Goal: Obtain resource: Obtain resource

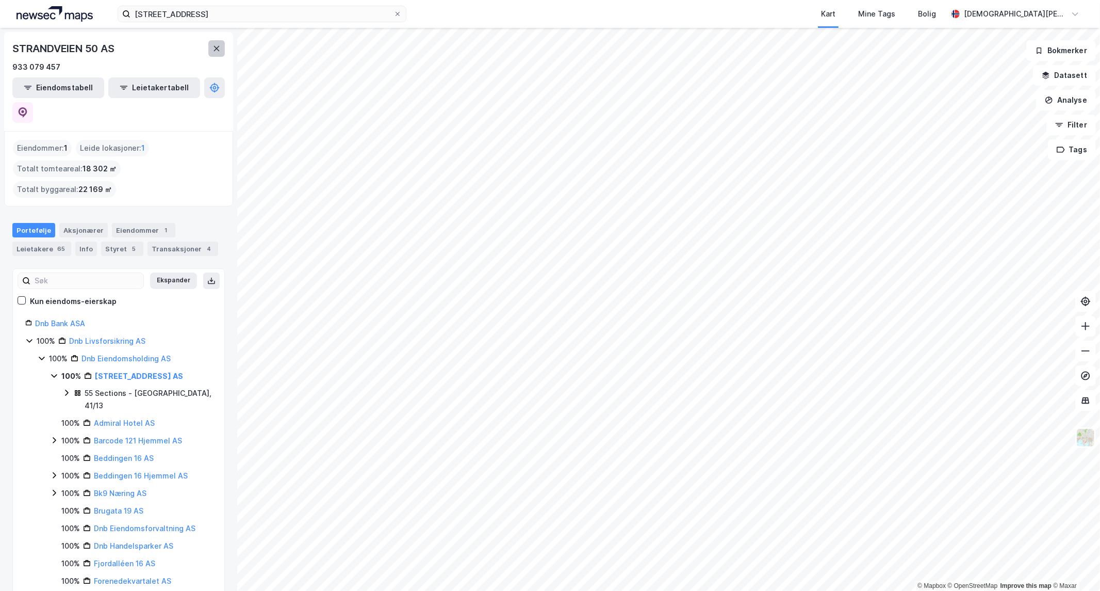
click at [220, 50] on icon at bounding box center [217, 48] width 8 height 8
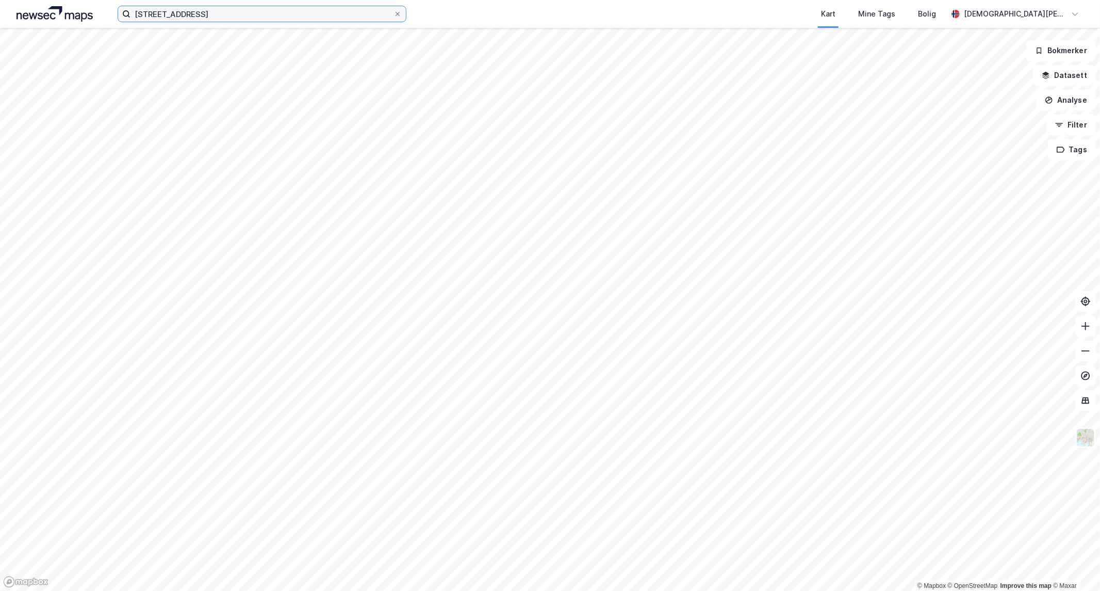
click at [211, 17] on input "[STREET_ADDRESS]" at bounding box center [262, 13] width 263 height 15
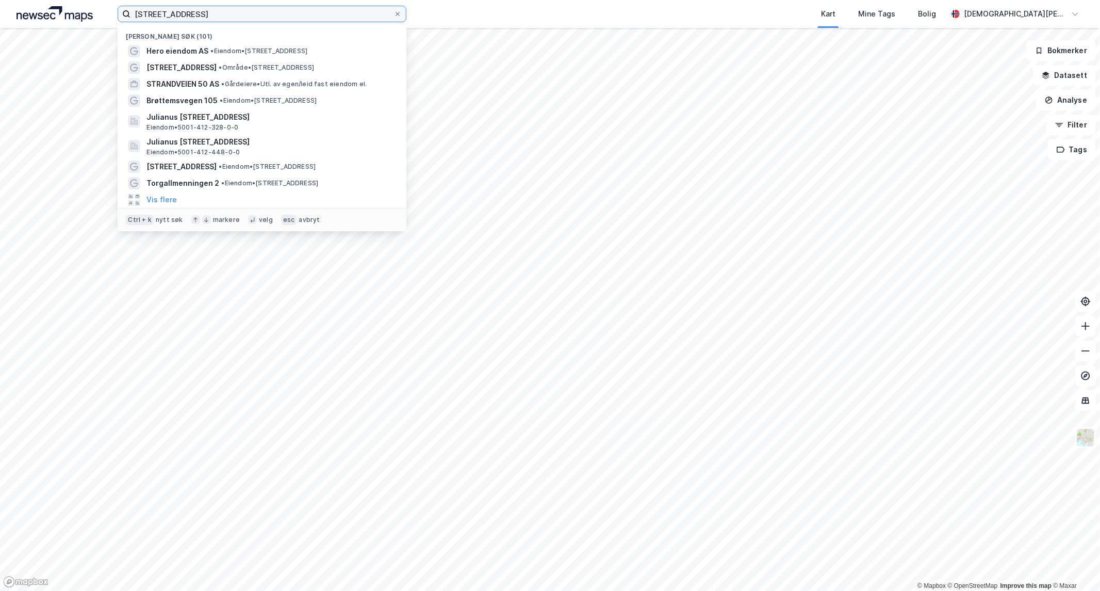
click at [211, 17] on input "[STREET_ADDRESS]" at bounding box center [262, 13] width 263 height 15
drag, startPoint x: 211, startPoint y: 17, endPoint x: 269, endPoint y: 27, distance: 59.6
click at [212, 17] on input "[STREET_ADDRESS]" at bounding box center [262, 13] width 263 height 15
click at [399, 15] on icon at bounding box center [398, 14] width 6 height 6
click at [394, 15] on input "[STREET_ADDRESS]" at bounding box center [262, 13] width 263 height 15
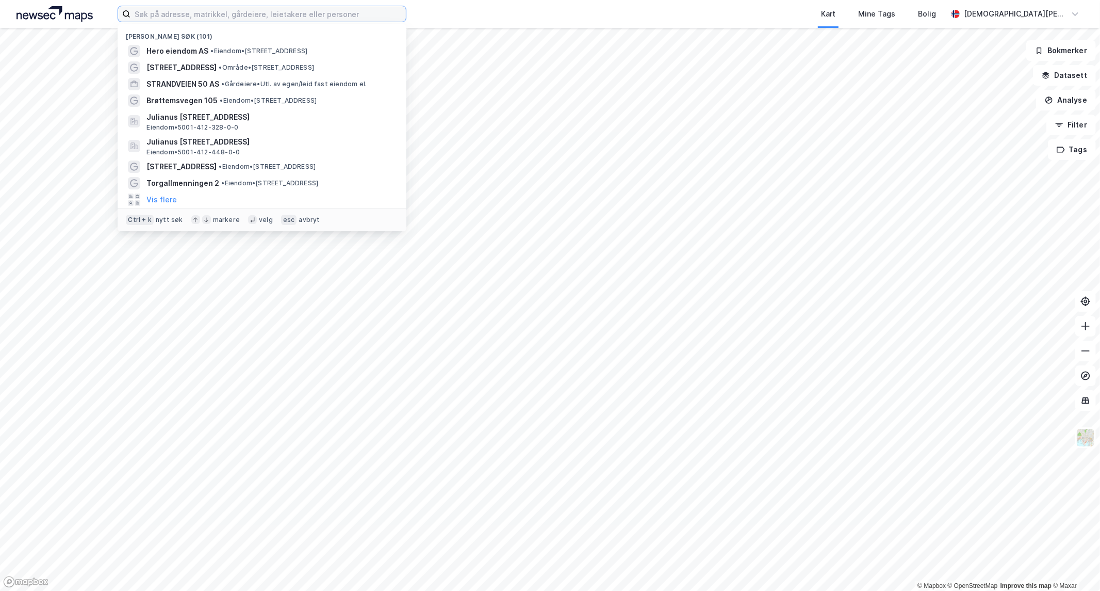
click at [350, 9] on input at bounding box center [269, 13] width 276 height 15
click at [167, 12] on input at bounding box center [269, 13] width 276 height 15
paste input "[PERSON_NAME] Vei 13–27 borettslag"
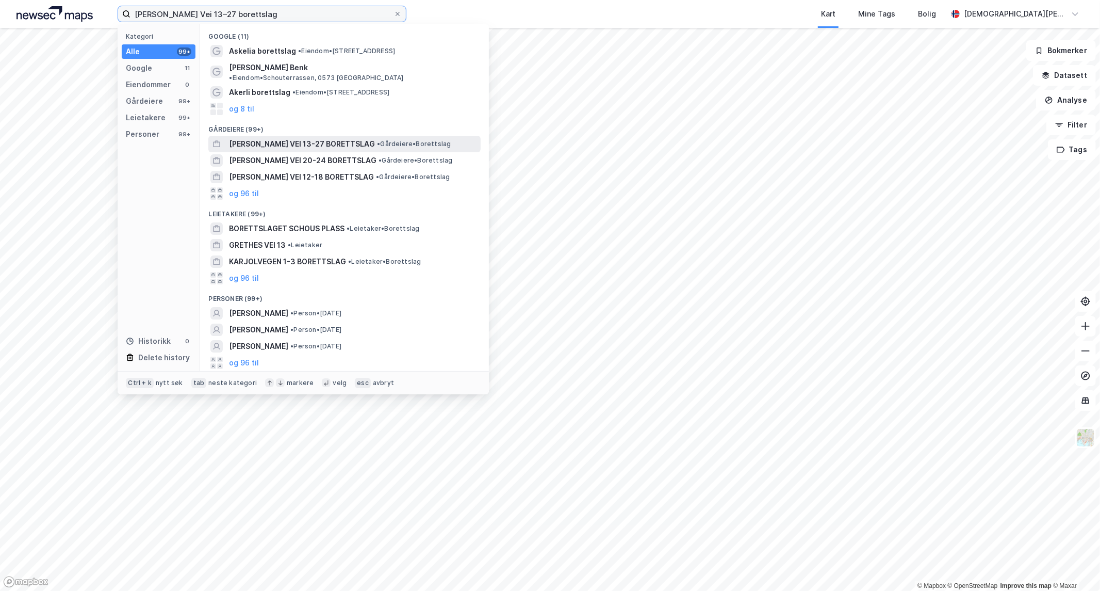
type input "[PERSON_NAME] Vei 13–27 borettslag"
click at [307, 140] on span "[PERSON_NAME] VEI 13-27 BORETTSLAG" at bounding box center [302, 144] width 146 height 12
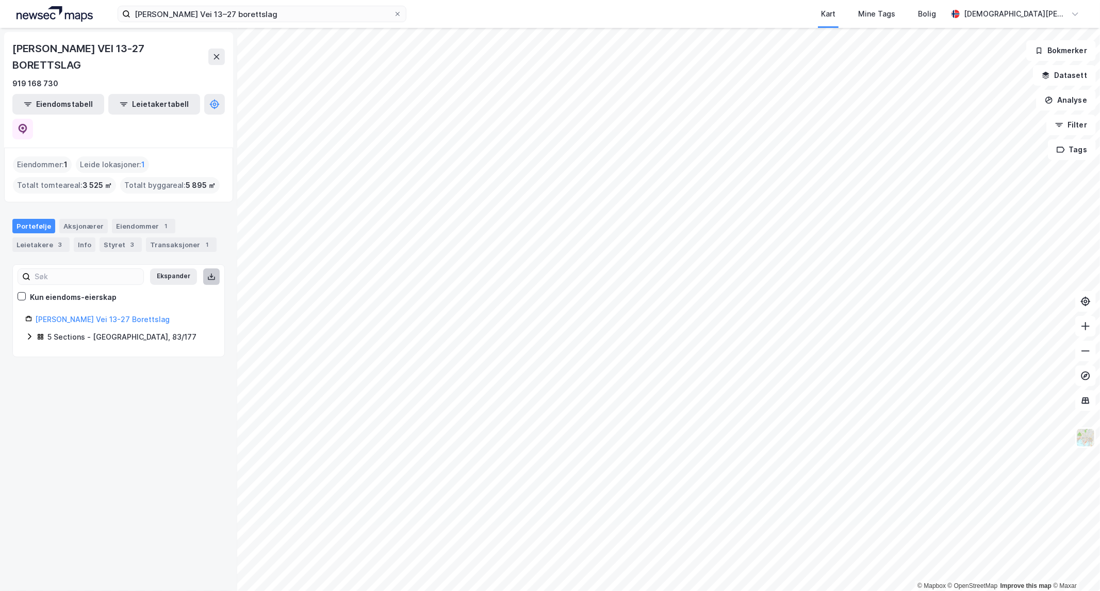
click at [208, 277] on icon at bounding box center [211, 279] width 7 height 4
click at [29, 332] on icon at bounding box center [29, 336] width 8 height 8
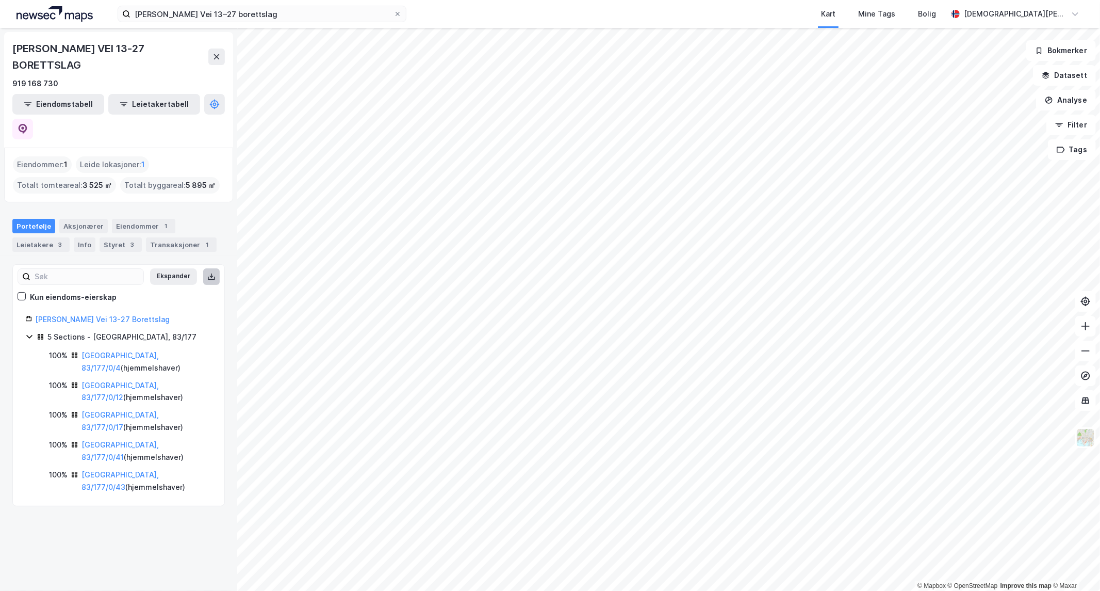
click at [52, 431] on div "[PERSON_NAME] VEI 13-27 BORETTSLAG 919 168 730 Eiendomstabell Leietakertabell E…" at bounding box center [118, 309] width 237 height 563
click at [117, 351] on link "[GEOGRAPHIC_DATA], 83/177/0/4" at bounding box center [120, 361] width 77 height 21
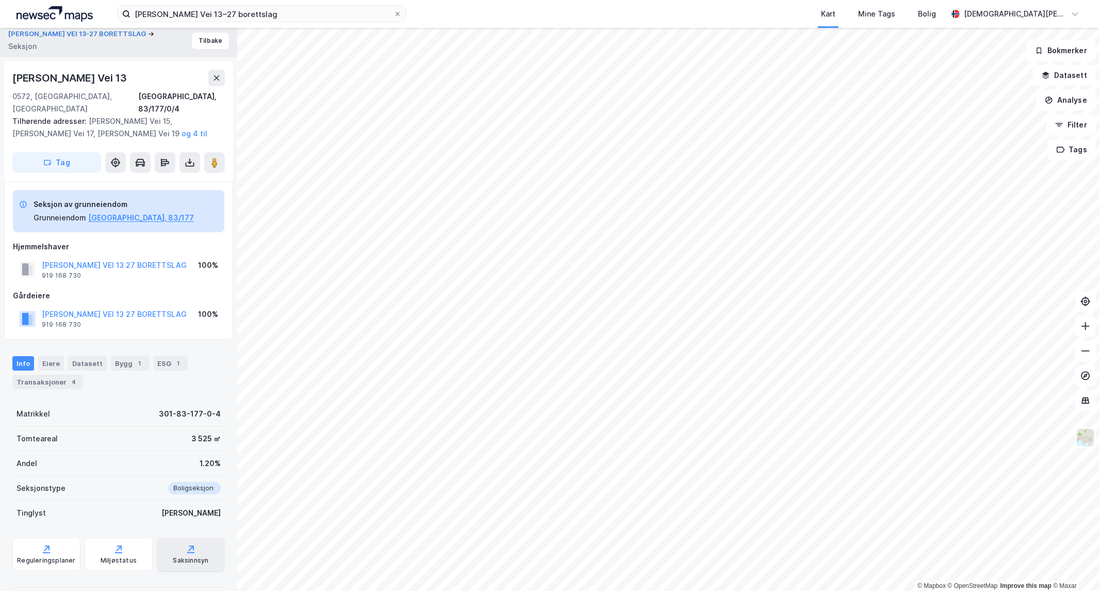
scroll to position [4, 0]
click at [192, 152] on button at bounding box center [190, 162] width 21 height 21
click at [161, 179] on div "Last ned grunnbok" at bounding box center [139, 183] width 60 height 8
click at [398, 12] on icon at bounding box center [398, 14] width 6 height 6
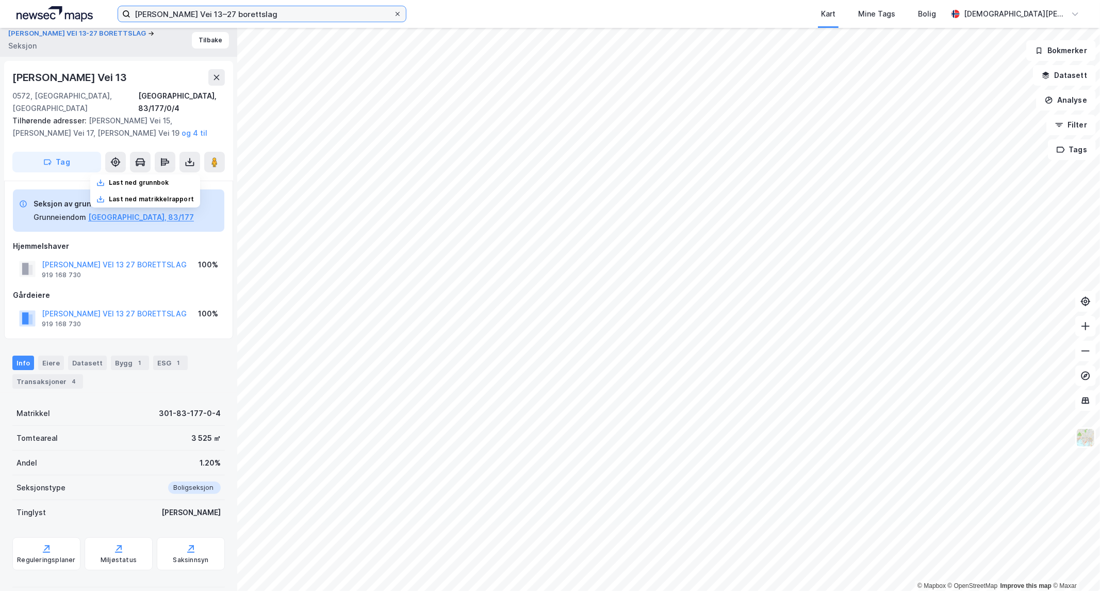
click at [394, 12] on input "[PERSON_NAME] Vei 13–27 borettslag" at bounding box center [262, 13] width 263 height 15
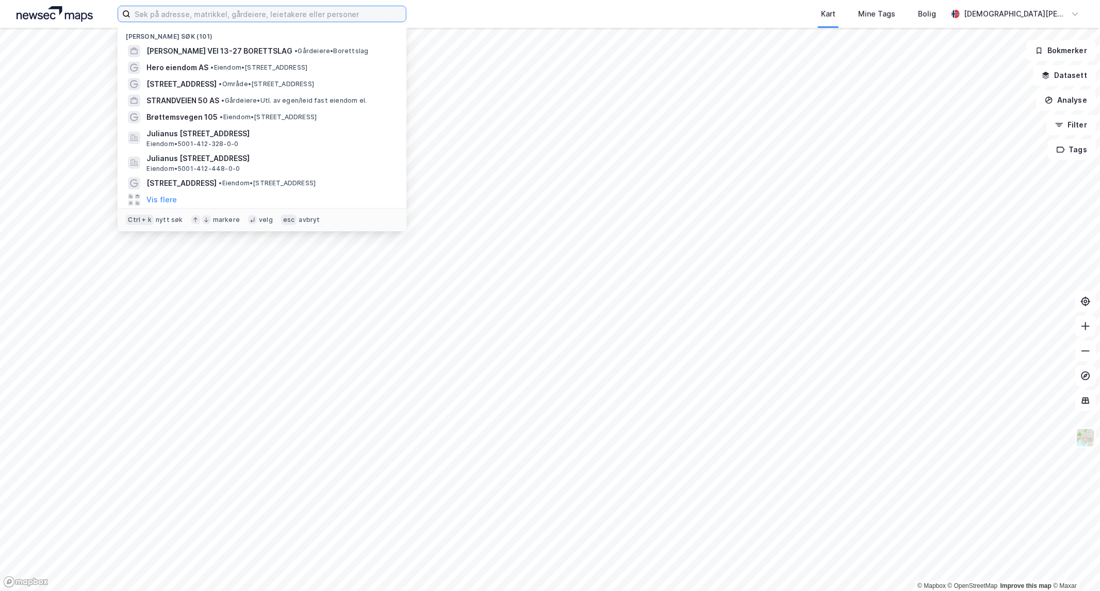
click at [360, 15] on input at bounding box center [269, 13] width 276 height 15
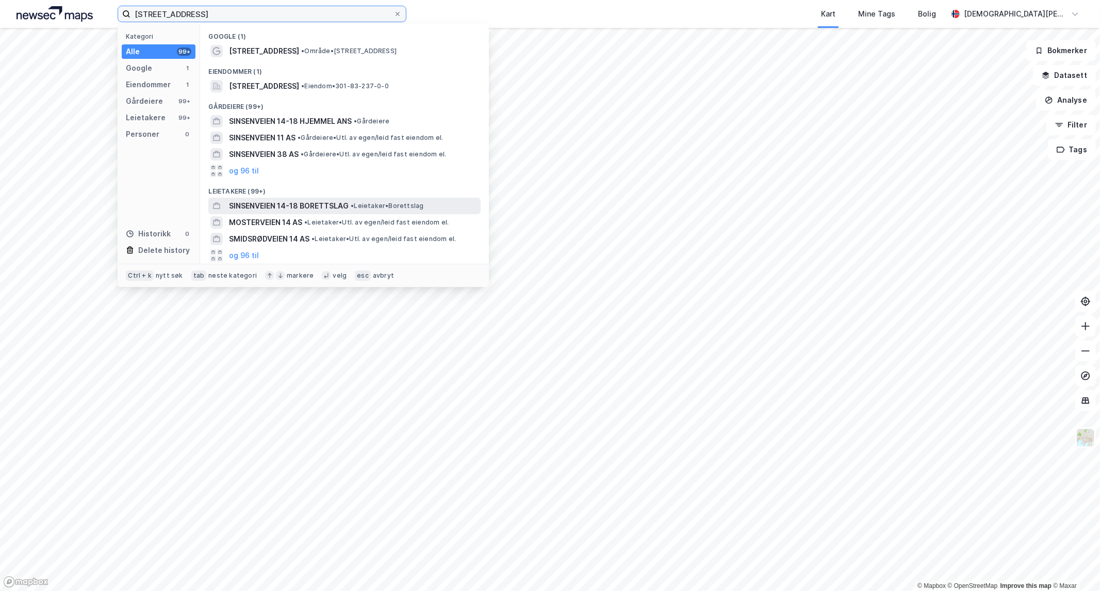
type input "[STREET_ADDRESS]"
click at [350, 203] on div "SINSENVEIEN 14-18 BORETTSLAG • Leietaker • Borettslag" at bounding box center [354, 206] width 250 height 12
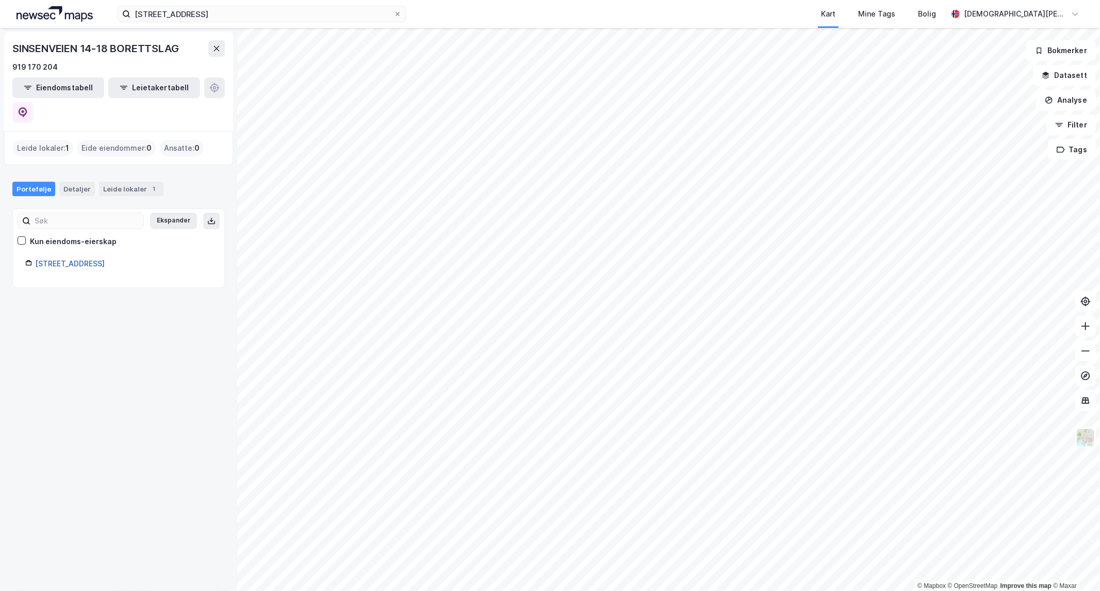
click at [82, 259] on link "[STREET_ADDRESS]" at bounding box center [70, 263] width 70 height 9
click at [52, 259] on link "[STREET_ADDRESS]" at bounding box center [70, 263] width 70 height 9
click at [71, 259] on link "[STREET_ADDRESS]" at bounding box center [70, 263] width 70 height 9
drag, startPoint x: 52, startPoint y: 127, endPoint x: 111, endPoint y: 128, distance: 59.9
click at [52, 140] on div "Leide lokaler : 1" at bounding box center [43, 148] width 60 height 17
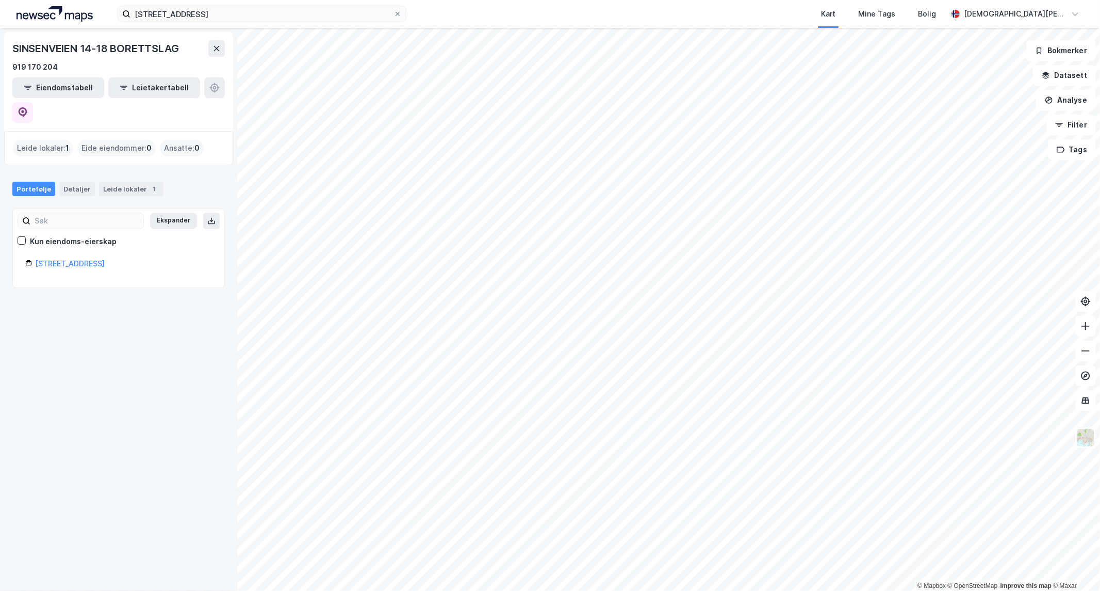
click at [36, 182] on div "Portefølje" at bounding box center [33, 189] width 43 height 14
click at [156, 213] on button "Ekspander" at bounding box center [173, 221] width 47 height 17
click at [158, 213] on button "Minimer" at bounding box center [177, 221] width 39 height 17
click at [140, 182] on div "Leide lokaler 1" at bounding box center [131, 189] width 64 height 14
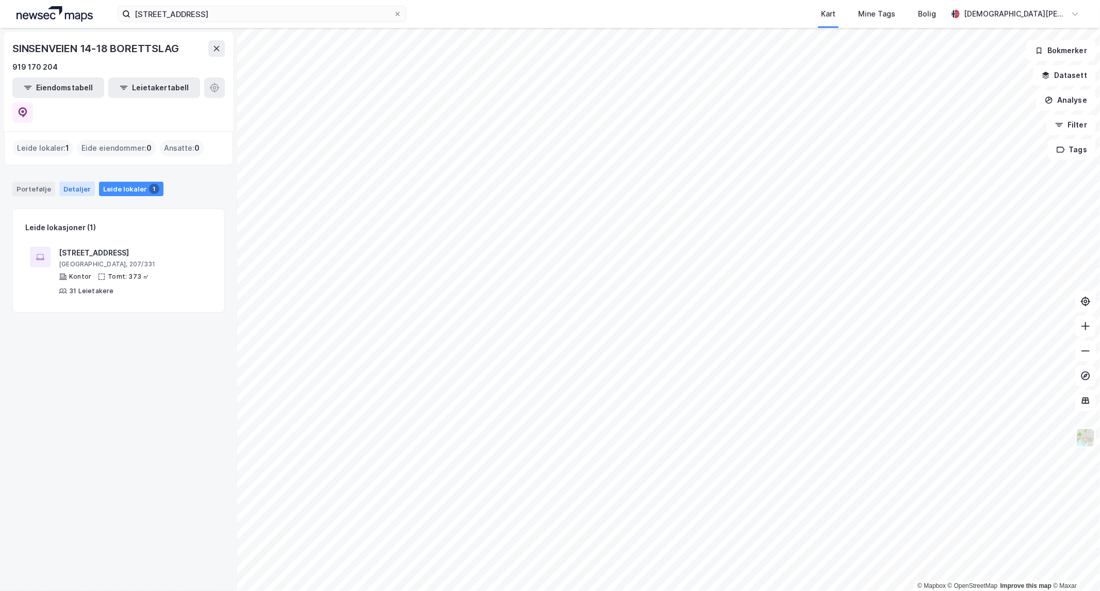
click at [69, 182] on div "Detaljer" at bounding box center [77, 189] width 36 height 14
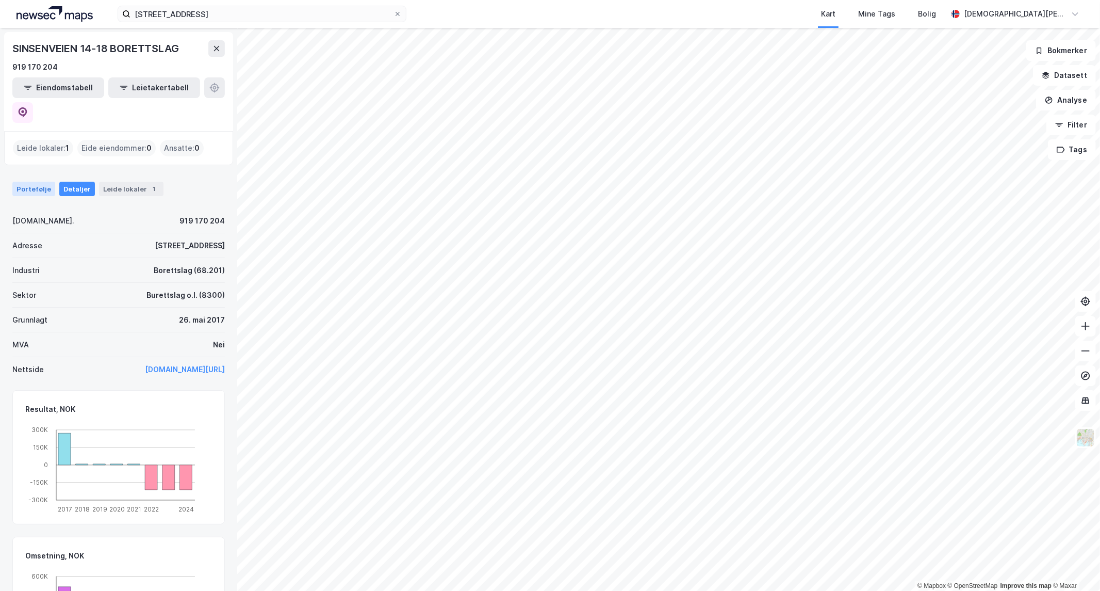
click at [19, 182] on div "Portefølje" at bounding box center [33, 189] width 43 height 14
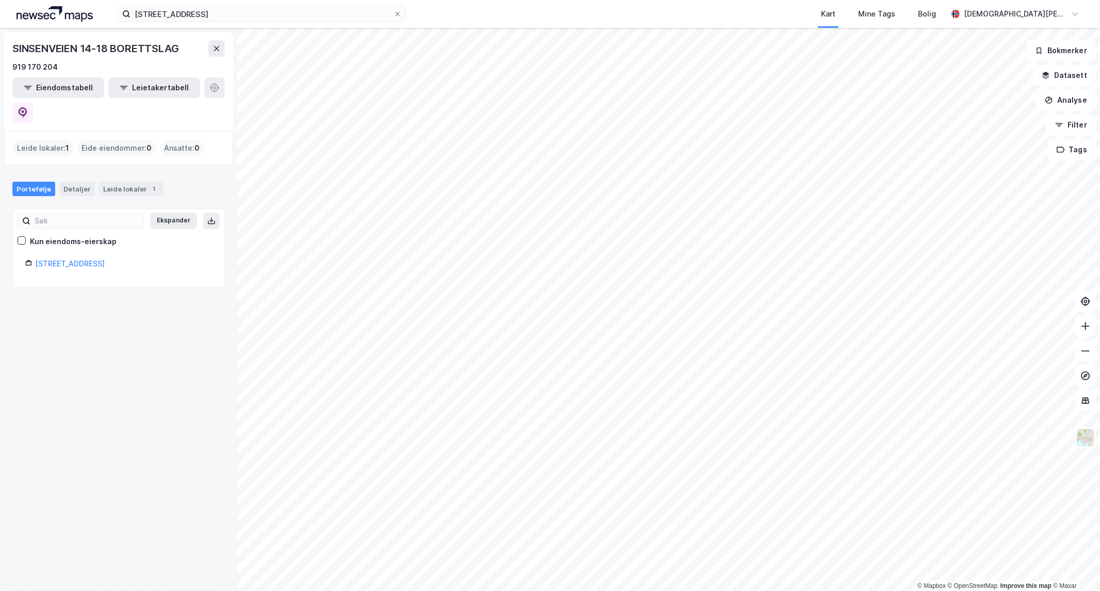
click at [143, 44] on div "SINSENVEIEN 14-18 BORETTSLAG" at bounding box center [96, 48] width 168 height 17
click at [72, 85] on button "Eiendomstabell" at bounding box center [58, 87] width 92 height 21
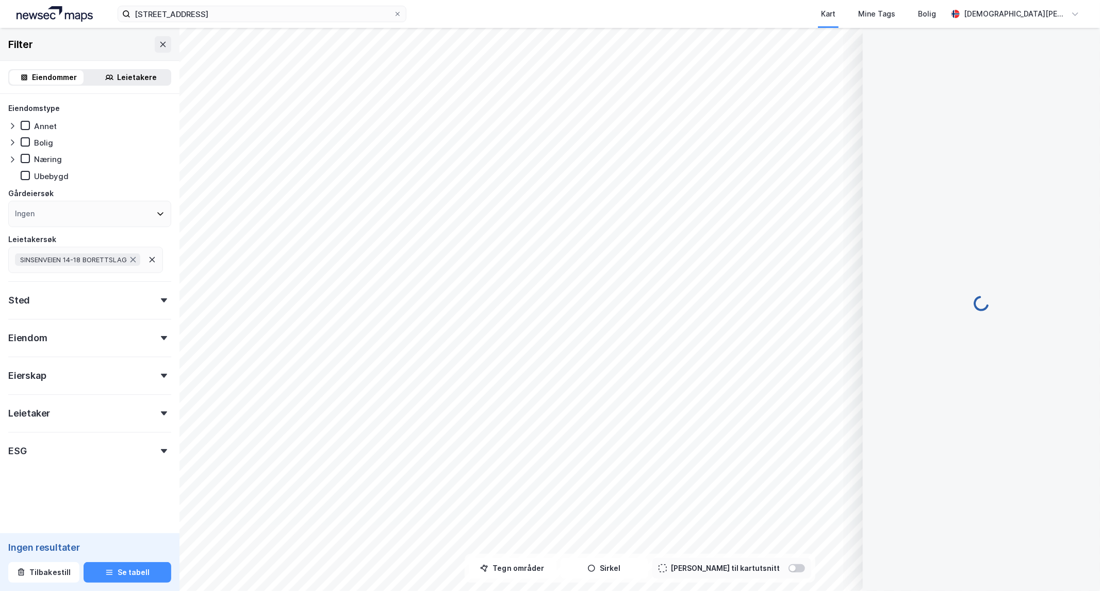
scroll to position [4, 0]
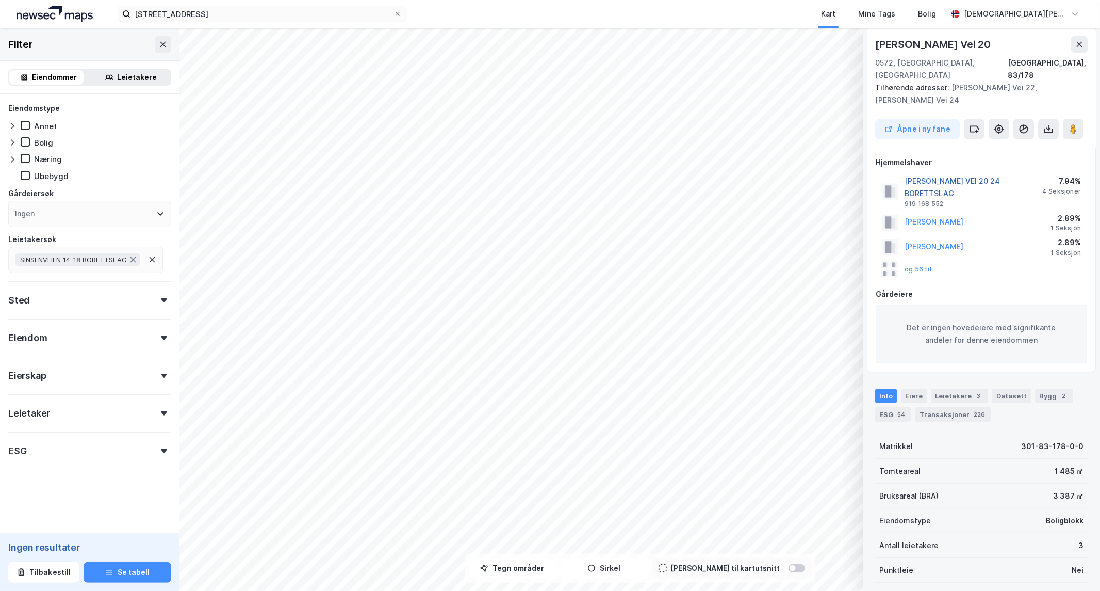
click at [0, 0] on button "[PERSON_NAME] VEI 20 24 BORETTSLAG" at bounding box center [0, 0] width 0 height 0
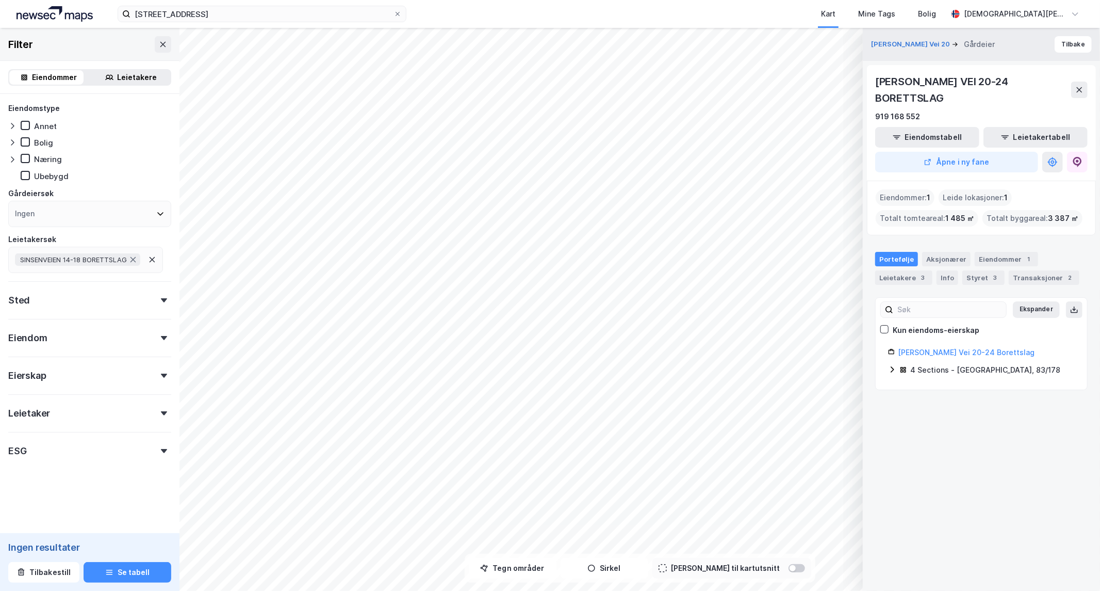
click at [908, 369] on div "4 Sections - [GEOGRAPHIC_DATA], 83/178" at bounding box center [987, 370] width 175 height 12
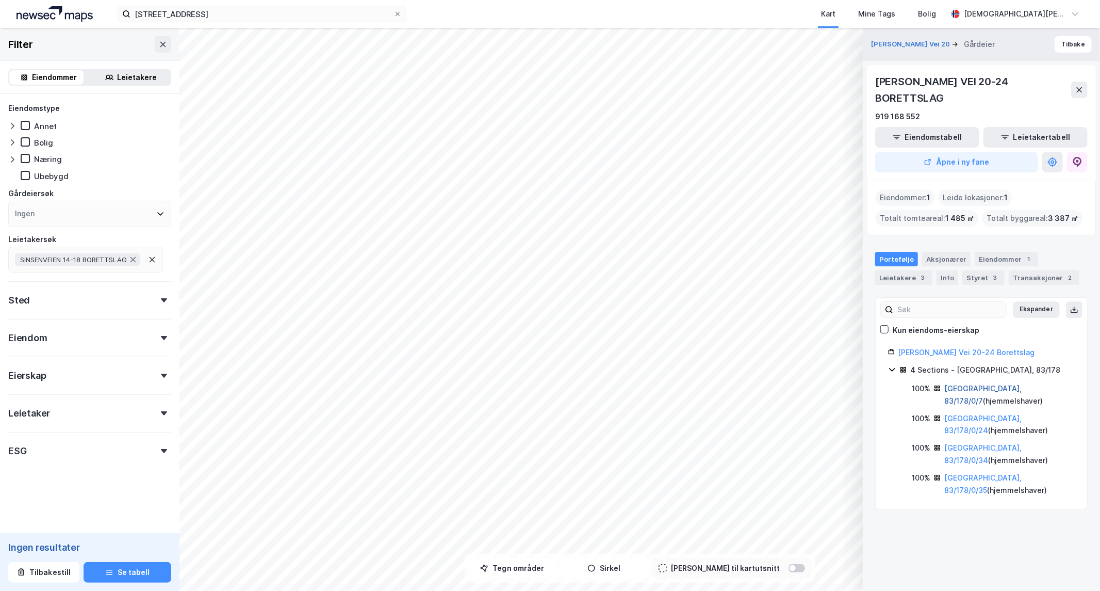
click at [982, 390] on link "[GEOGRAPHIC_DATA], 83/178/0/7" at bounding box center [983, 394] width 77 height 21
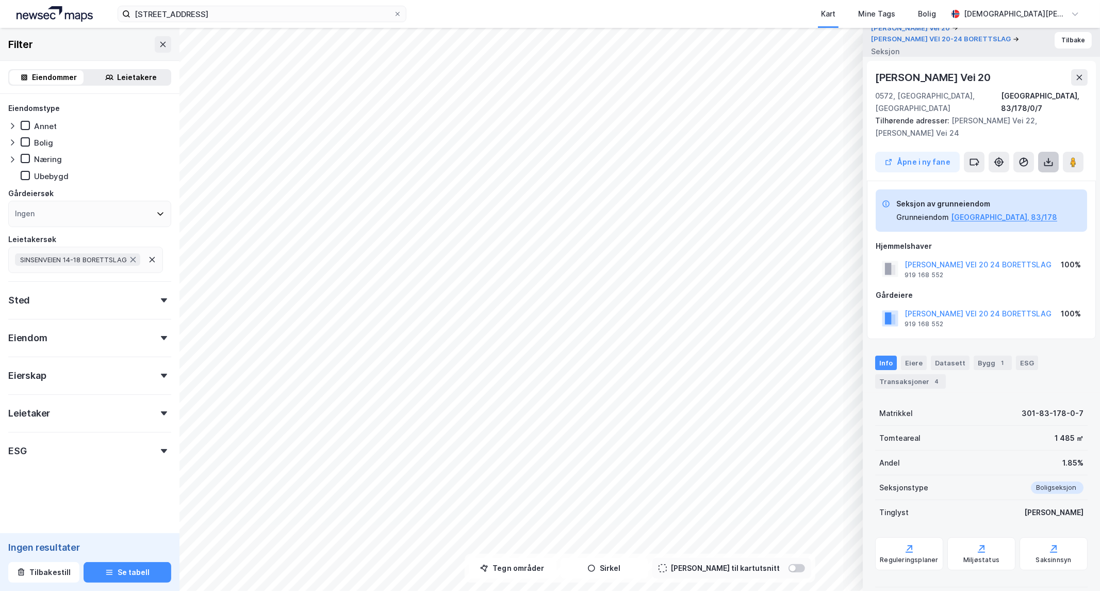
click at [1048, 157] on icon at bounding box center [1049, 162] width 10 height 10
click at [1028, 179] on div "Last ned grunnbok" at bounding box center [998, 183] width 60 height 8
